Goal: Task Accomplishment & Management: Use online tool/utility

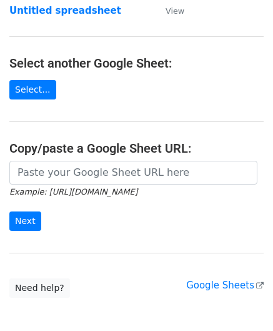
scroll to position [125, 0]
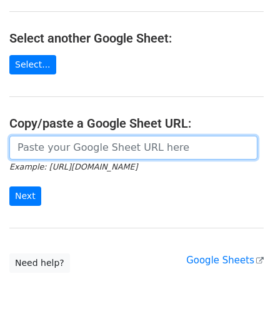
click at [71, 142] on input "url" at bounding box center [133, 148] width 248 height 24
paste input "[URL][DOMAIN_NAME]"
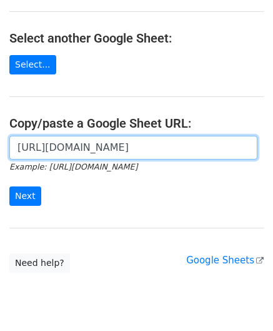
scroll to position [0, 269]
type input "[URL][DOMAIN_NAME]"
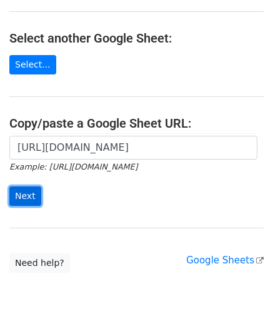
click at [31, 199] on input "Next" at bounding box center [25, 195] width 32 height 19
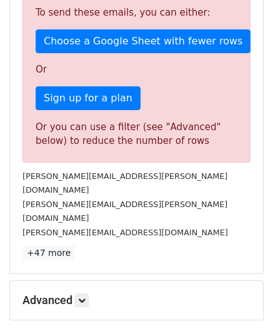
scroll to position [422, 0]
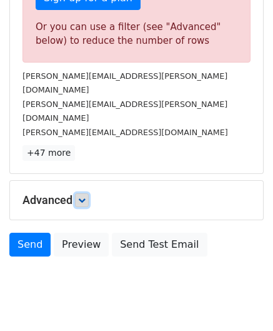
click at [85, 196] on icon at bounding box center [82, 200] width 8 height 8
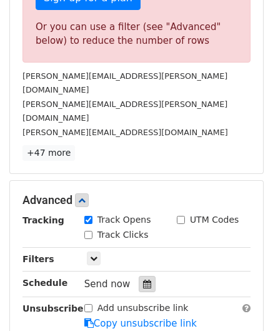
click at [143, 279] on icon at bounding box center [147, 283] width 8 height 9
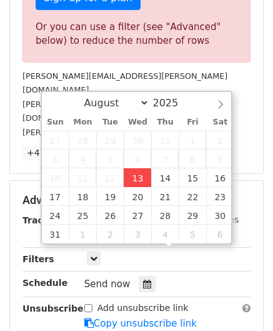
type input "2025-08-13 12:00"
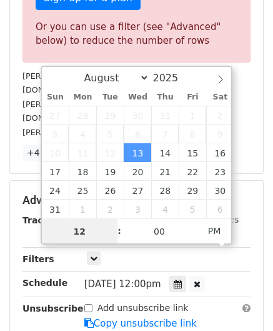
paste input "6"
type input "6"
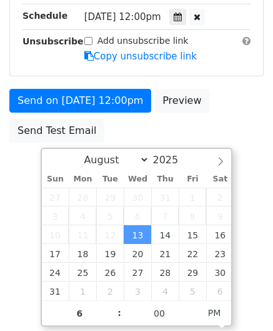
type input "2025-08-13 18:00"
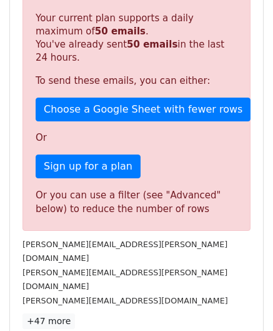
scroll to position [573, 0]
